Goal: Find specific page/section: Find specific page/section

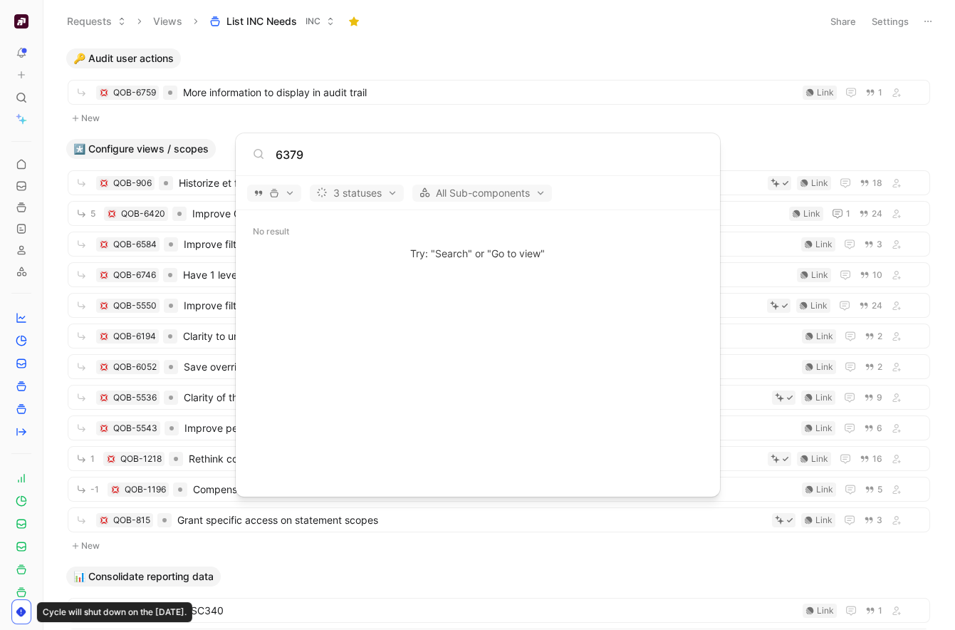
type input "6379"
click at [552, 89] on body "To pick up a draggable item, press the space bar. While dragging, use the arrow…" at bounding box center [477, 315] width 955 height 630
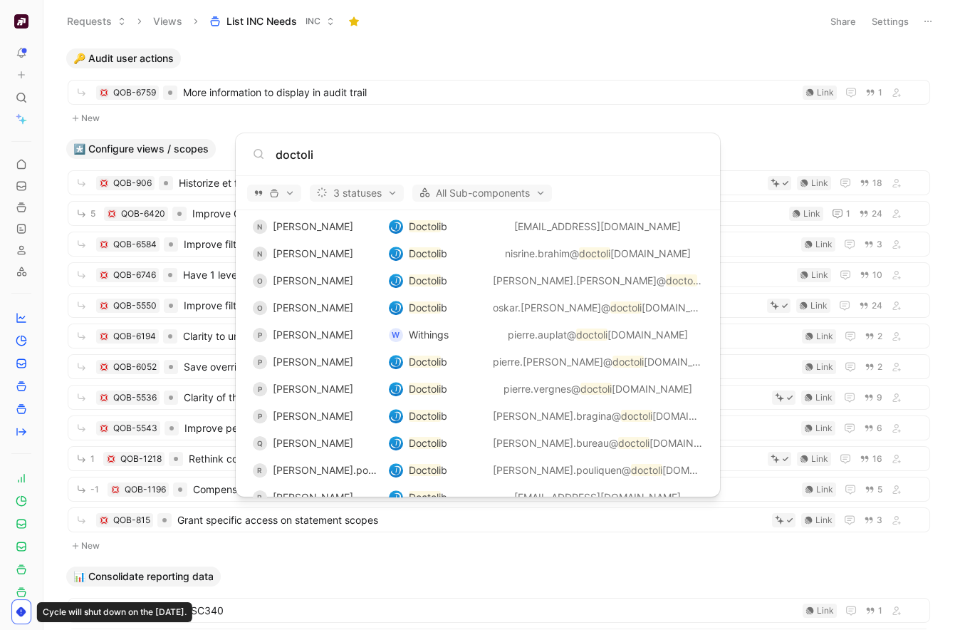
scroll to position [2223, 0]
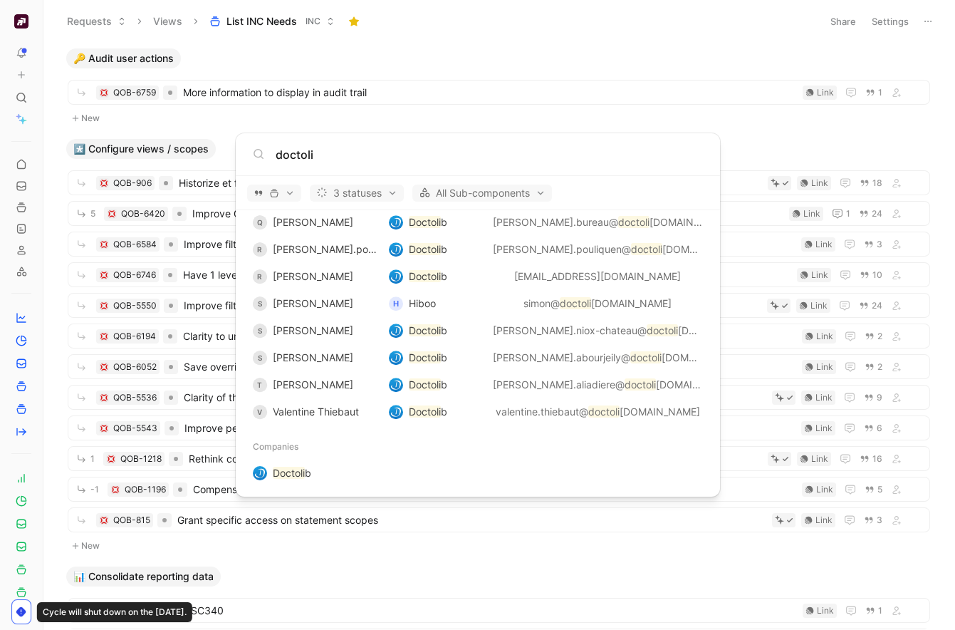
type input "doctoli"
click at [331, 487] on div "Quotes [PERSON_NAME] de Doctoli b a signalé un problème Elisabeth de Doctoli b …" at bounding box center [478, 353] width 484 height 286
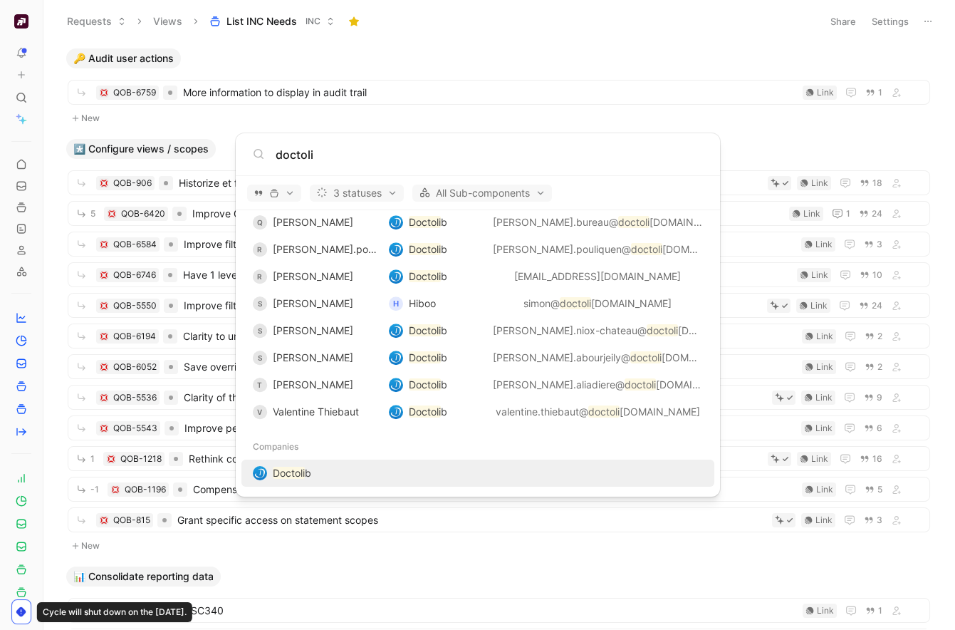
click at [336, 477] on div "Doctoli b" at bounding box center [478, 473] width 465 height 26
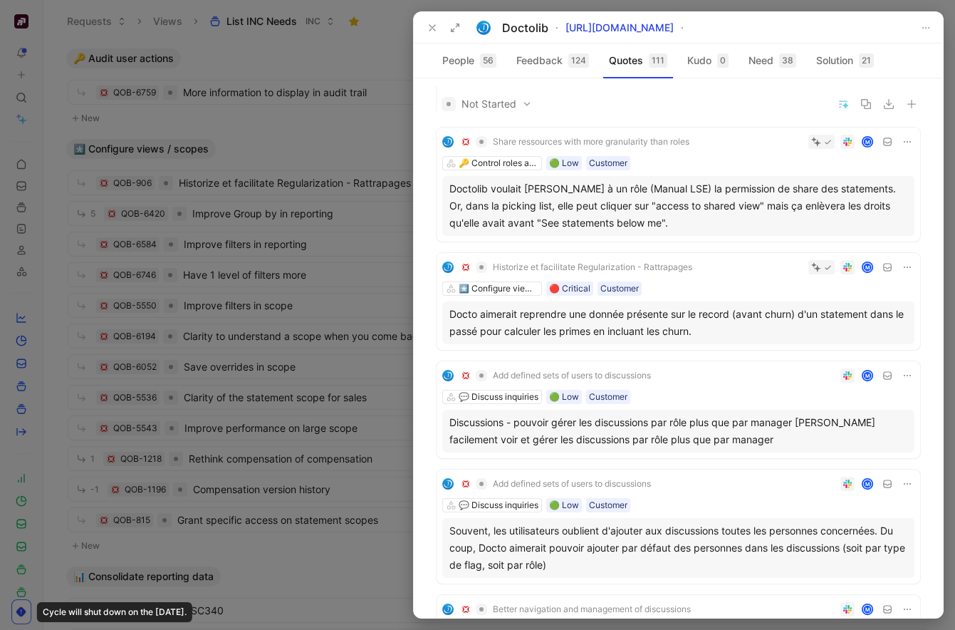
scroll to position [447, 0]
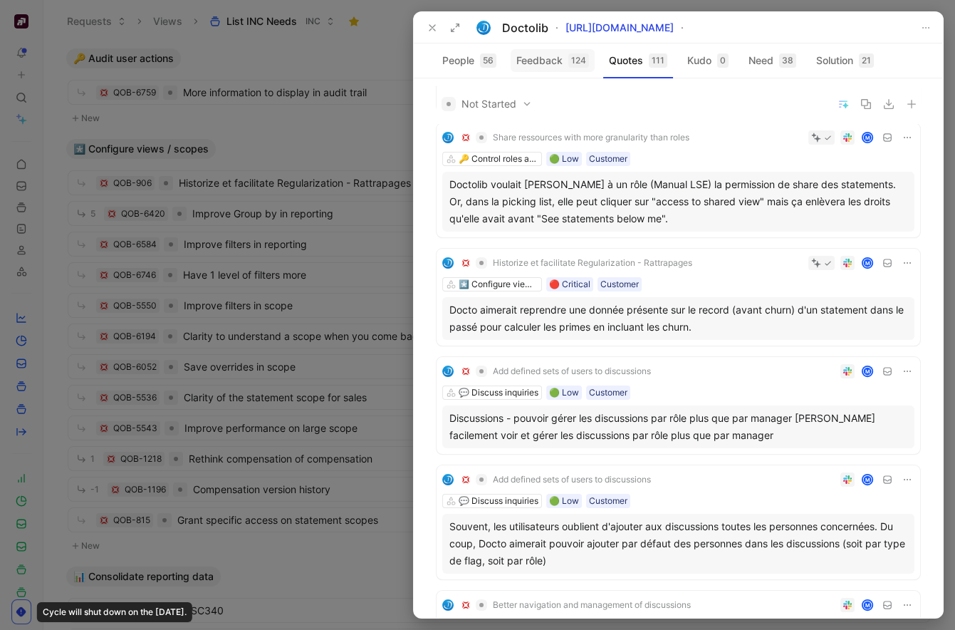
click at [561, 60] on button "Feedback 124" at bounding box center [553, 60] width 84 height 23
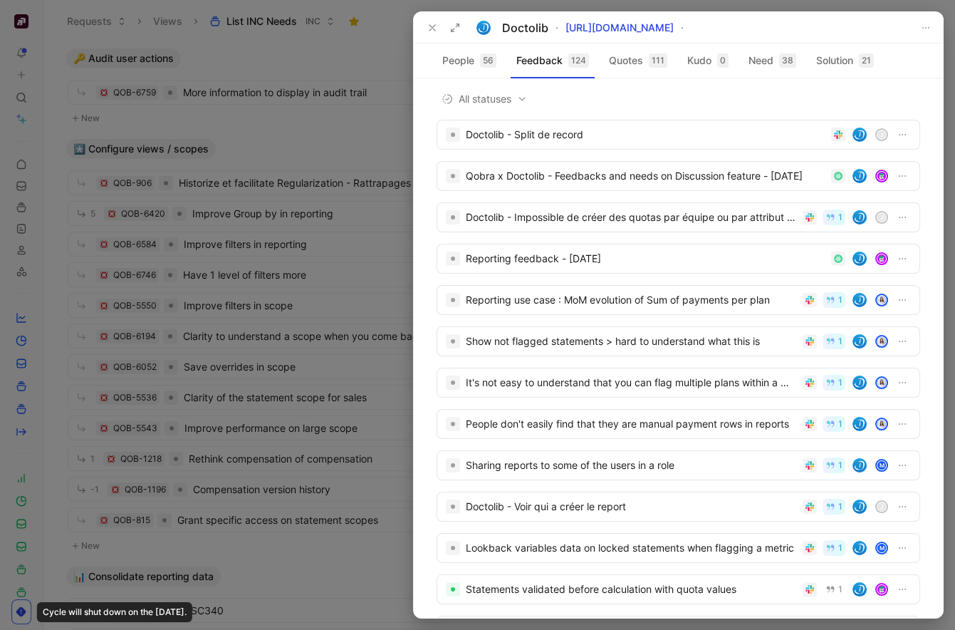
scroll to position [0, 0]
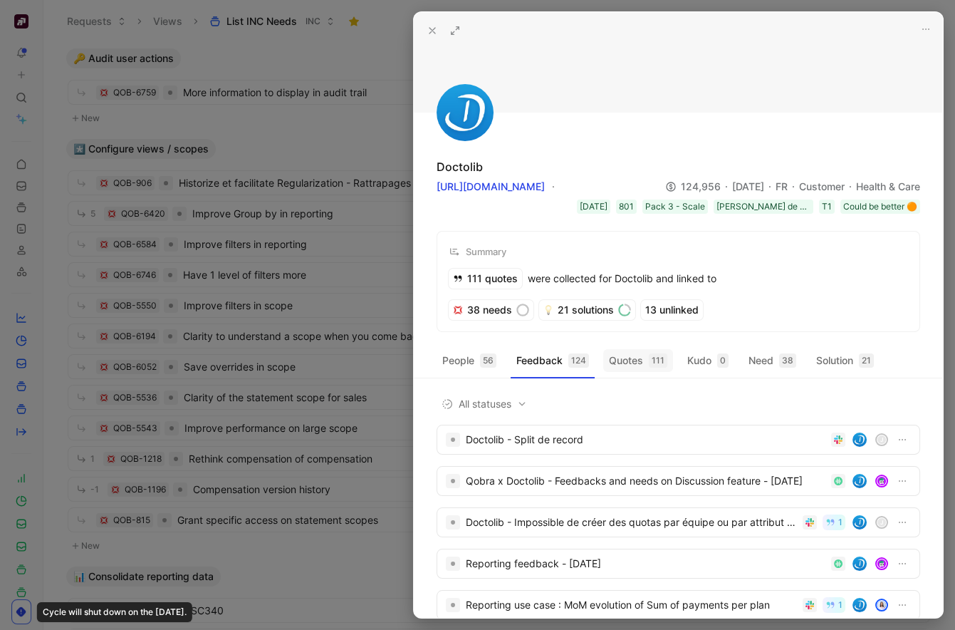
click at [635, 356] on button "Quotes 111" at bounding box center [638, 360] width 70 height 23
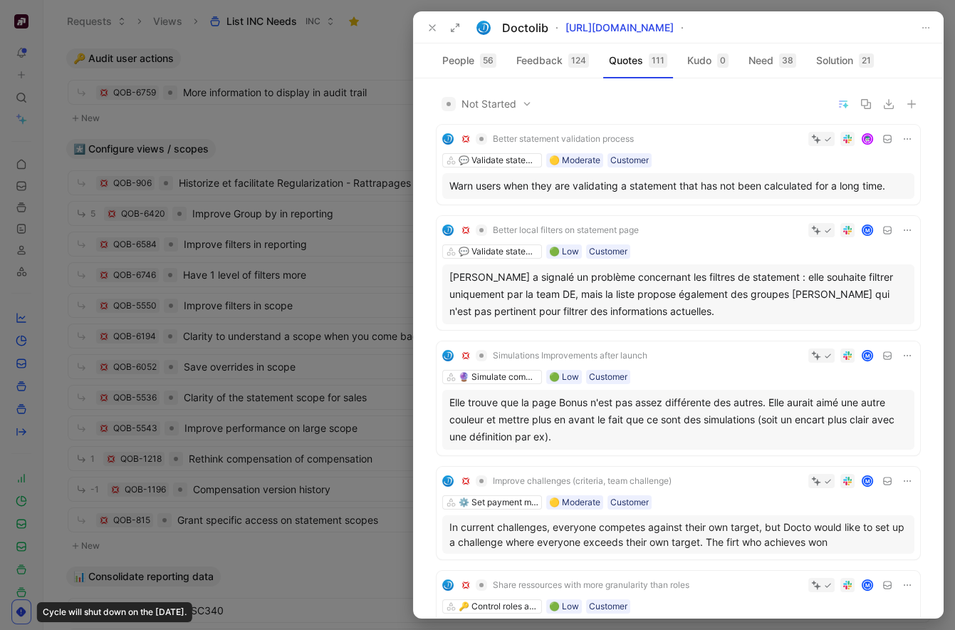
click at [674, 94] on div "Not Started" at bounding box center [679, 104] width 484 height 37
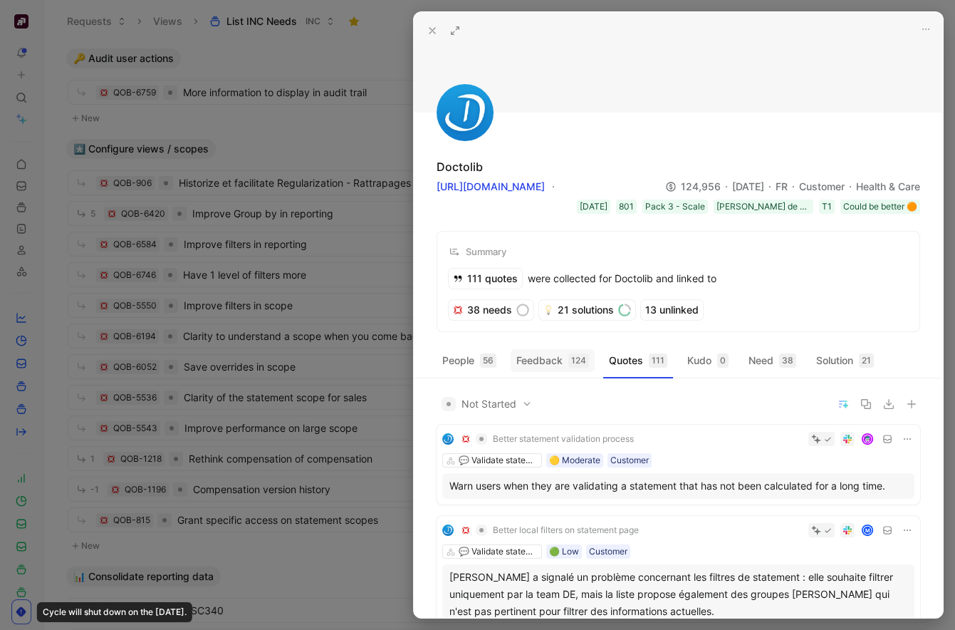
click at [572, 361] on div "124" at bounding box center [579, 360] width 21 height 14
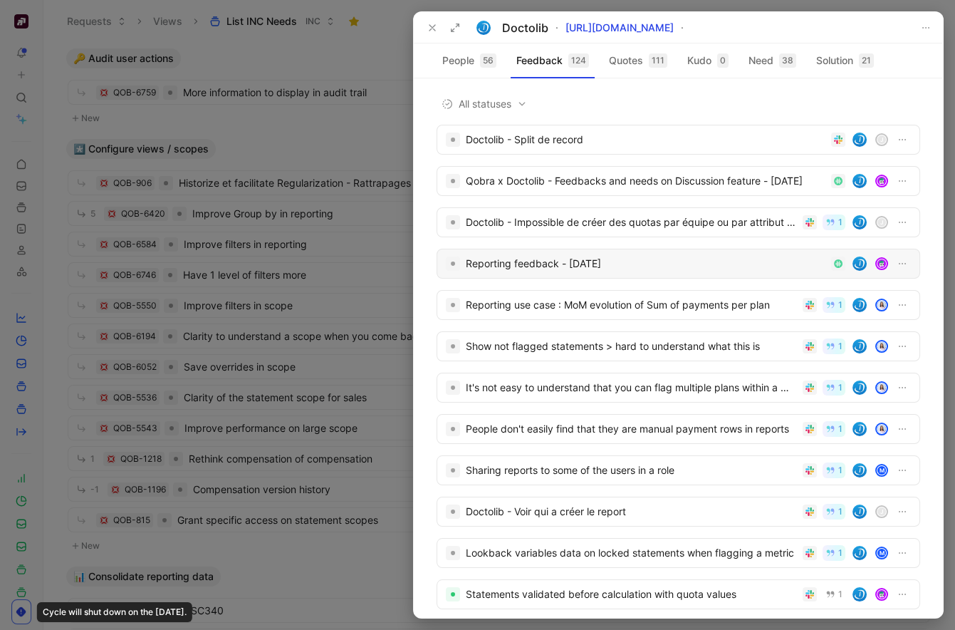
click at [643, 261] on div "Reporting feedback - [DATE]" at bounding box center [646, 263] width 360 height 17
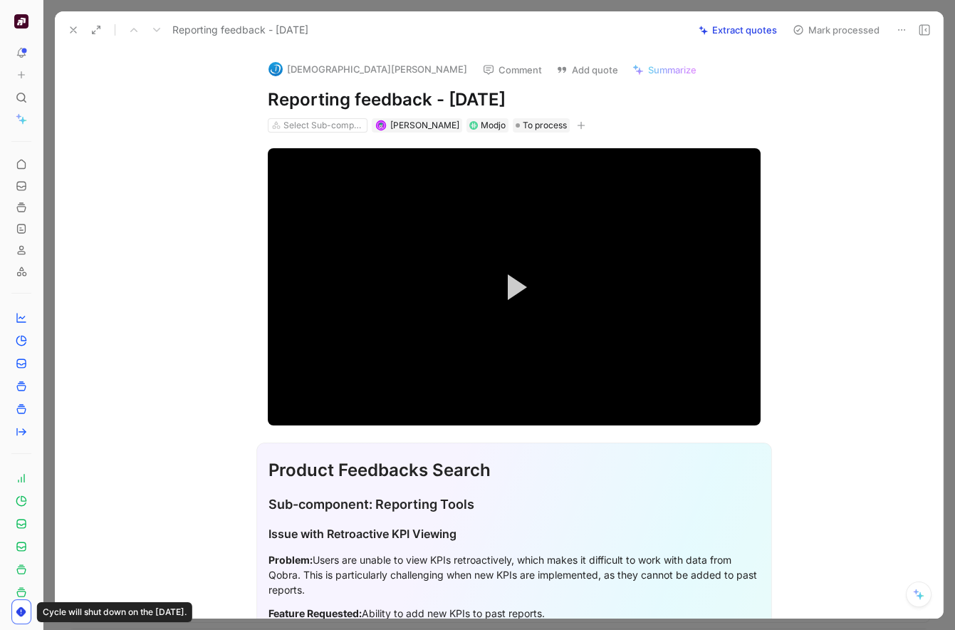
click at [72, 30] on use at bounding box center [74, 30] width 6 height 6
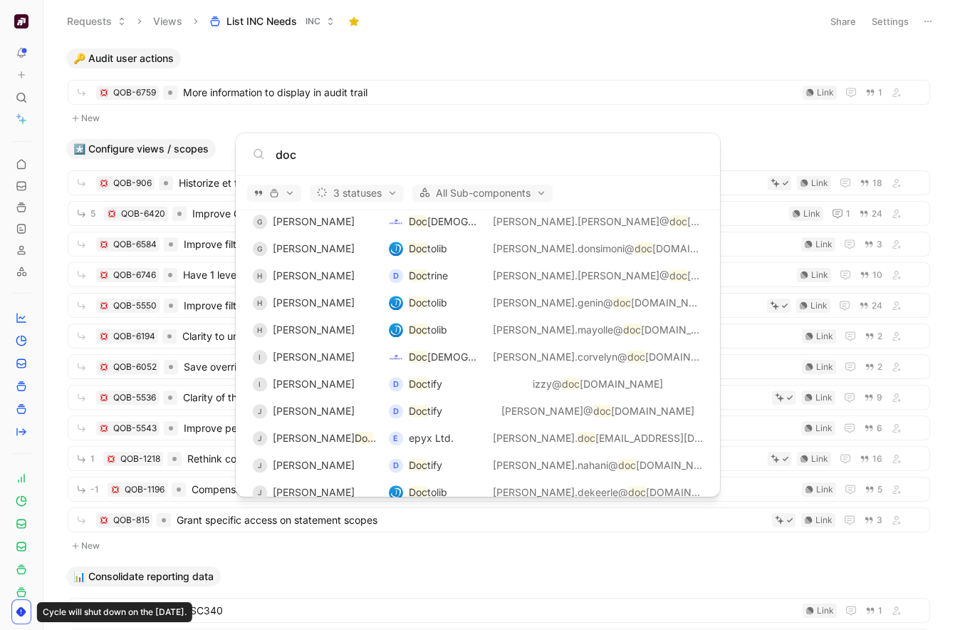
scroll to position [3559, 0]
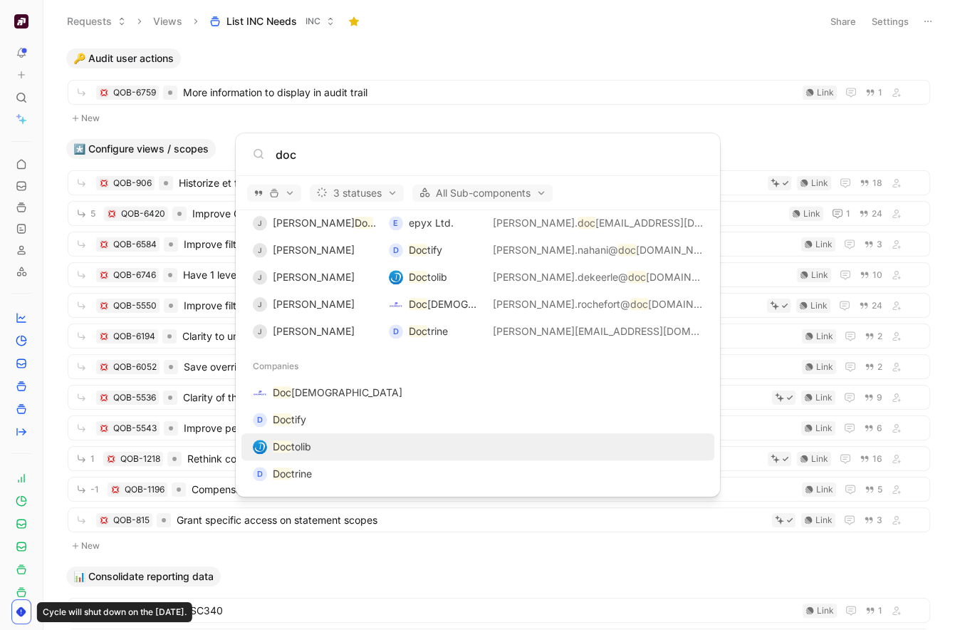
type input "doc"
click at [389, 450] on div "Doc tolib" at bounding box center [478, 447] width 465 height 26
